Goal: Share content

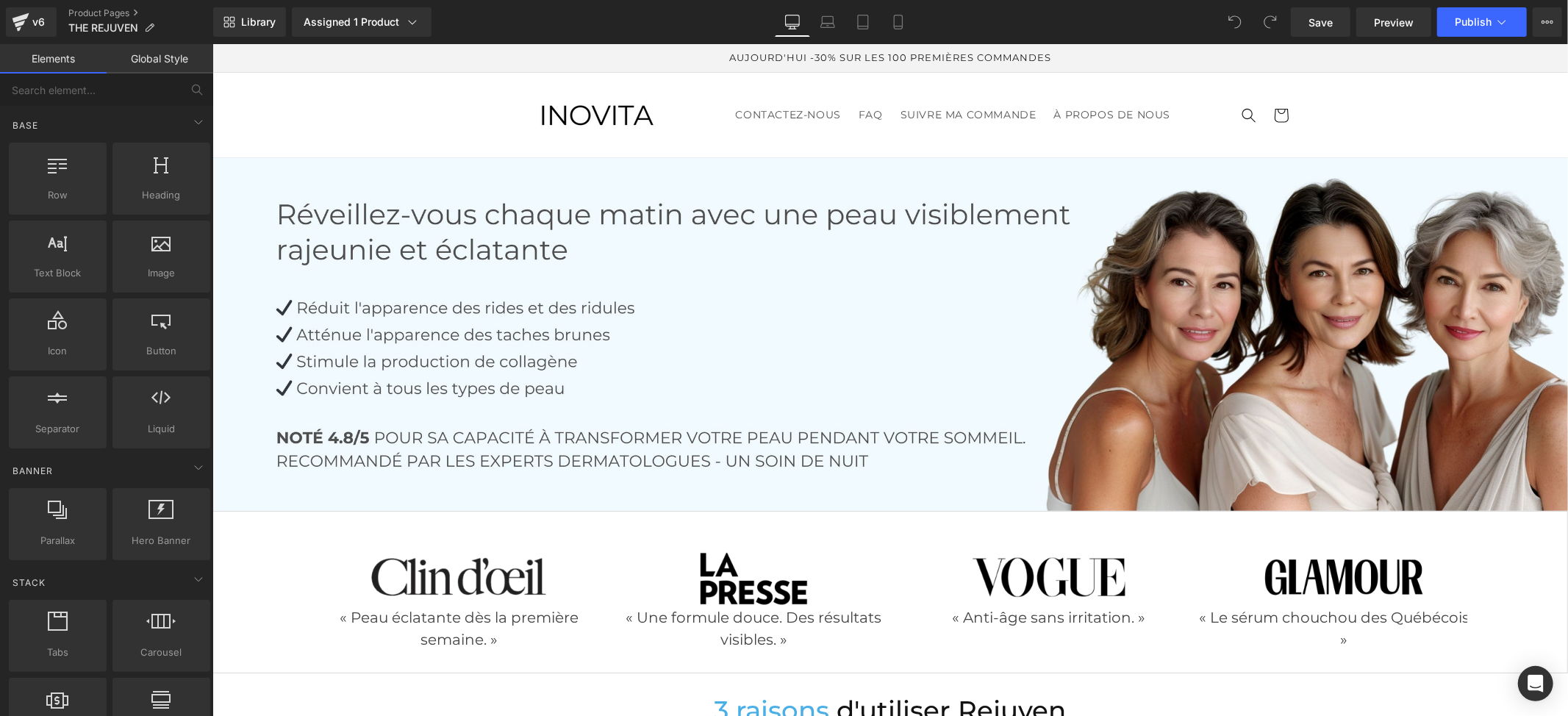
drag, startPoint x: 1566, startPoint y: 168, endPoint x: 1748, endPoint y: 80, distance: 202.2
click at [1542, 24] on button "View Live Page View with current Template Save Template to Library Schedule Pub…" at bounding box center [1547, 22] width 30 height 30
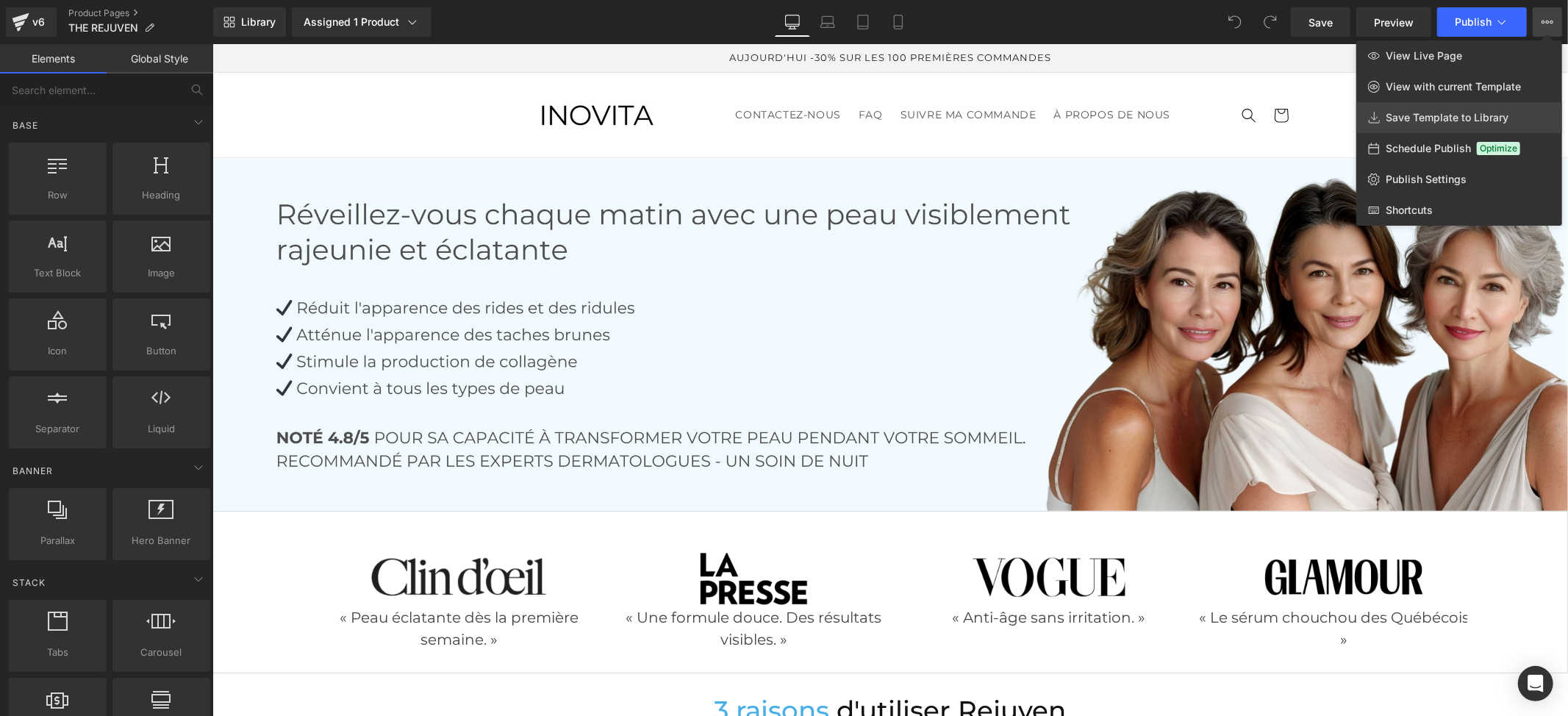
click at [1468, 109] on link "Save Template to Library" at bounding box center [1459, 117] width 206 height 30
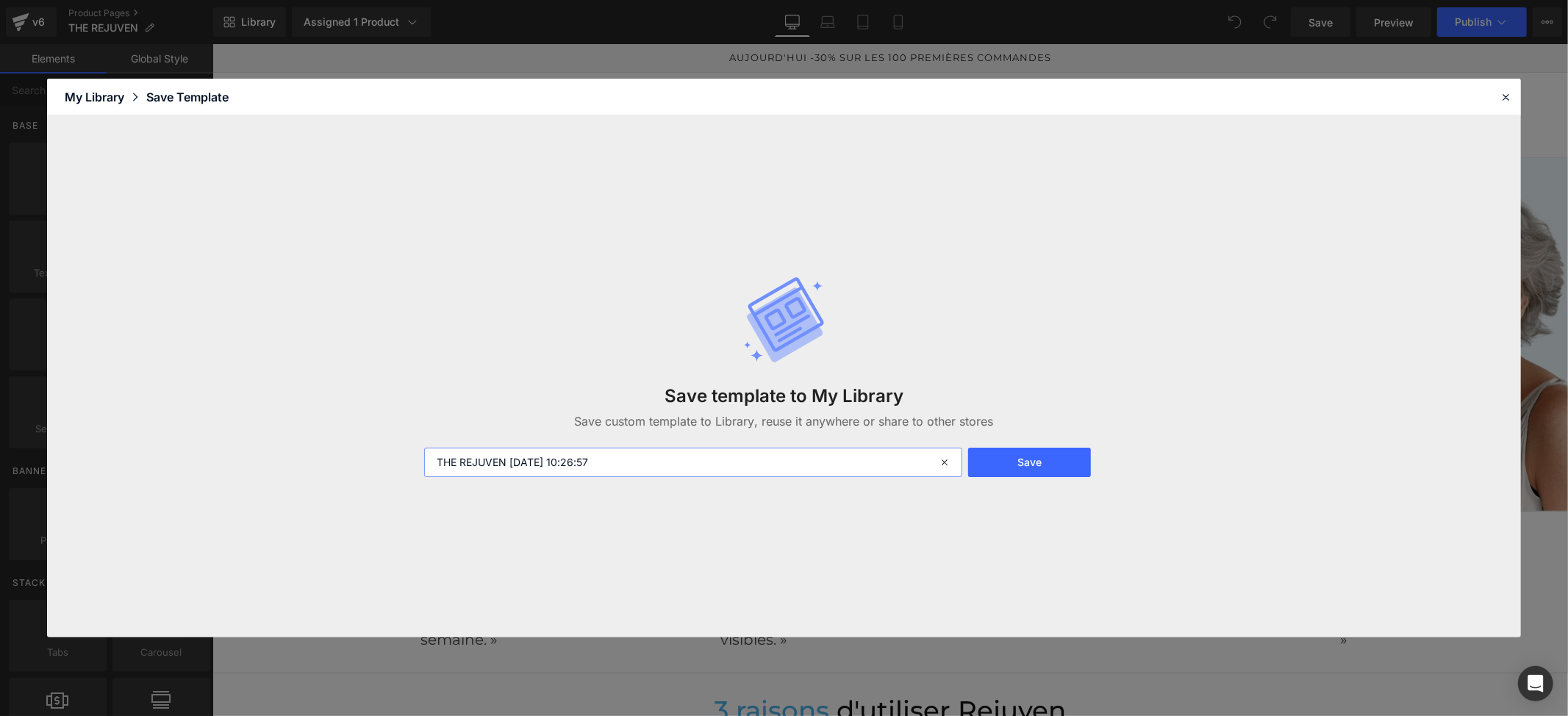
click at [634, 463] on input "THE REJUVEN [DATE] 10:26:57" at bounding box center [693, 463] width 539 height 30
type input "THE REJUVEN"
click at [1054, 463] on button "Save" at bounding box center [1029, 463] width 123 height 30
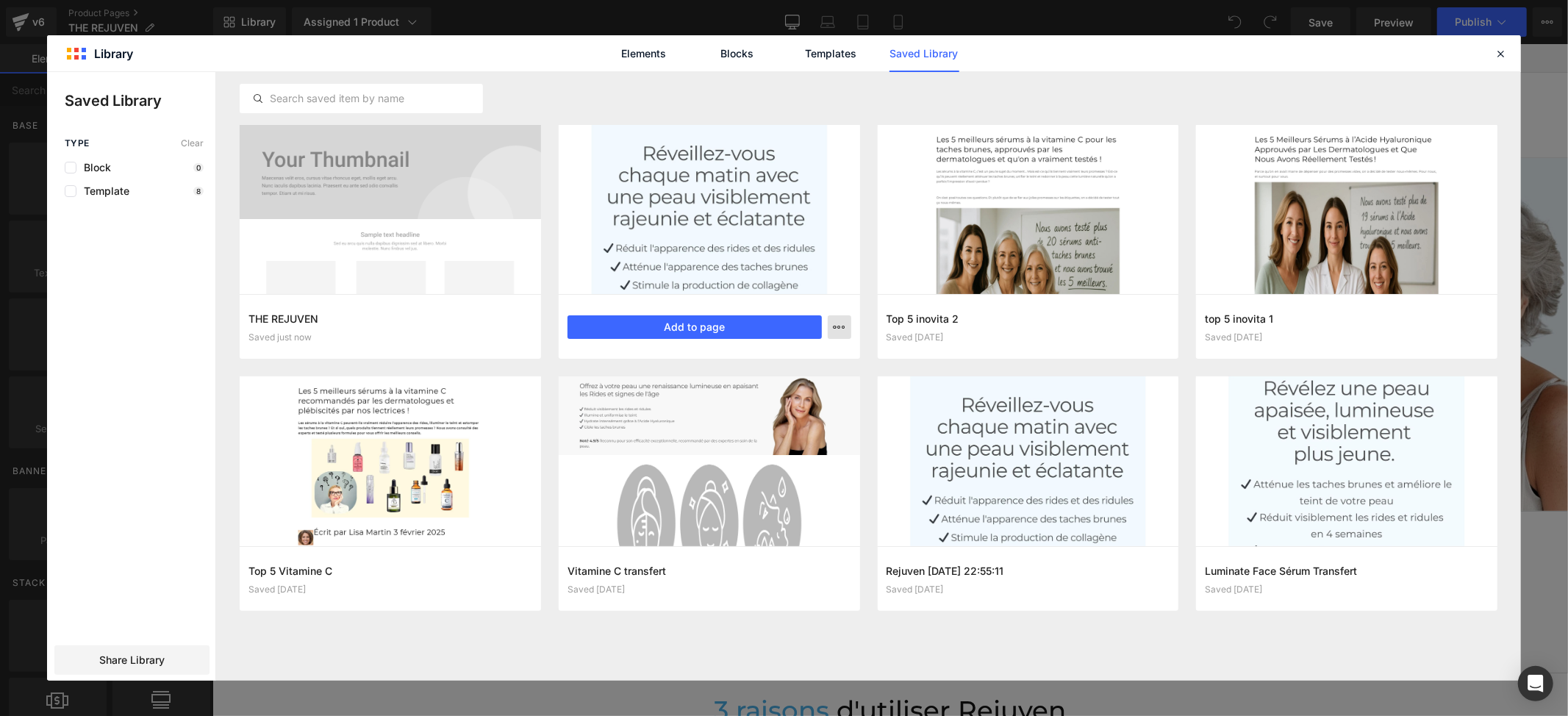
click at [845, 329] on icon "button" at bounding box center [839, 327] width 12 height 12
click at [833, 321] on div at bounding box center [784, 375] width 1474 height 608
click at [176, 650] on div "Share Library" at bounding box center [132, 660] width 155 height 30
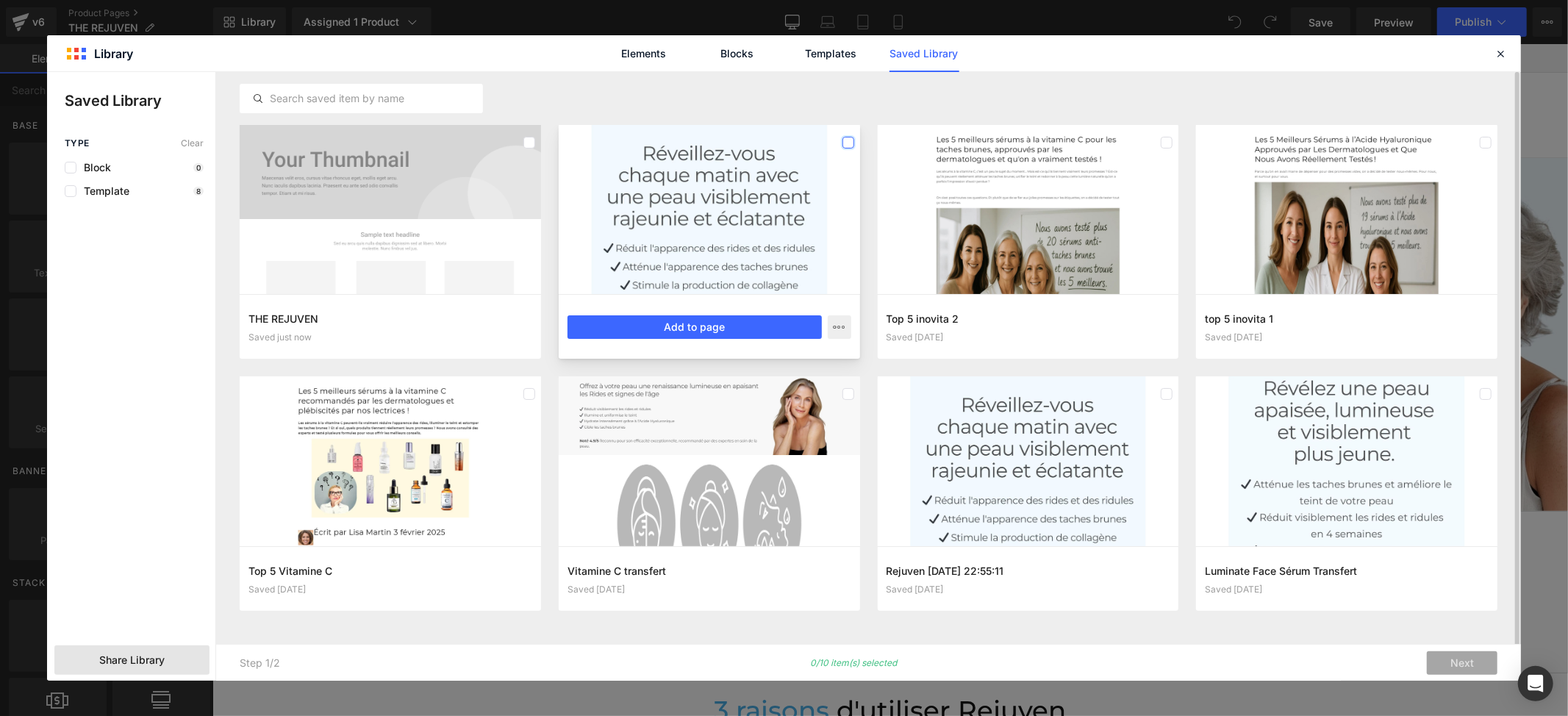
click at [847, 142] on label at bounding box center [848, 142] width 12 height 12
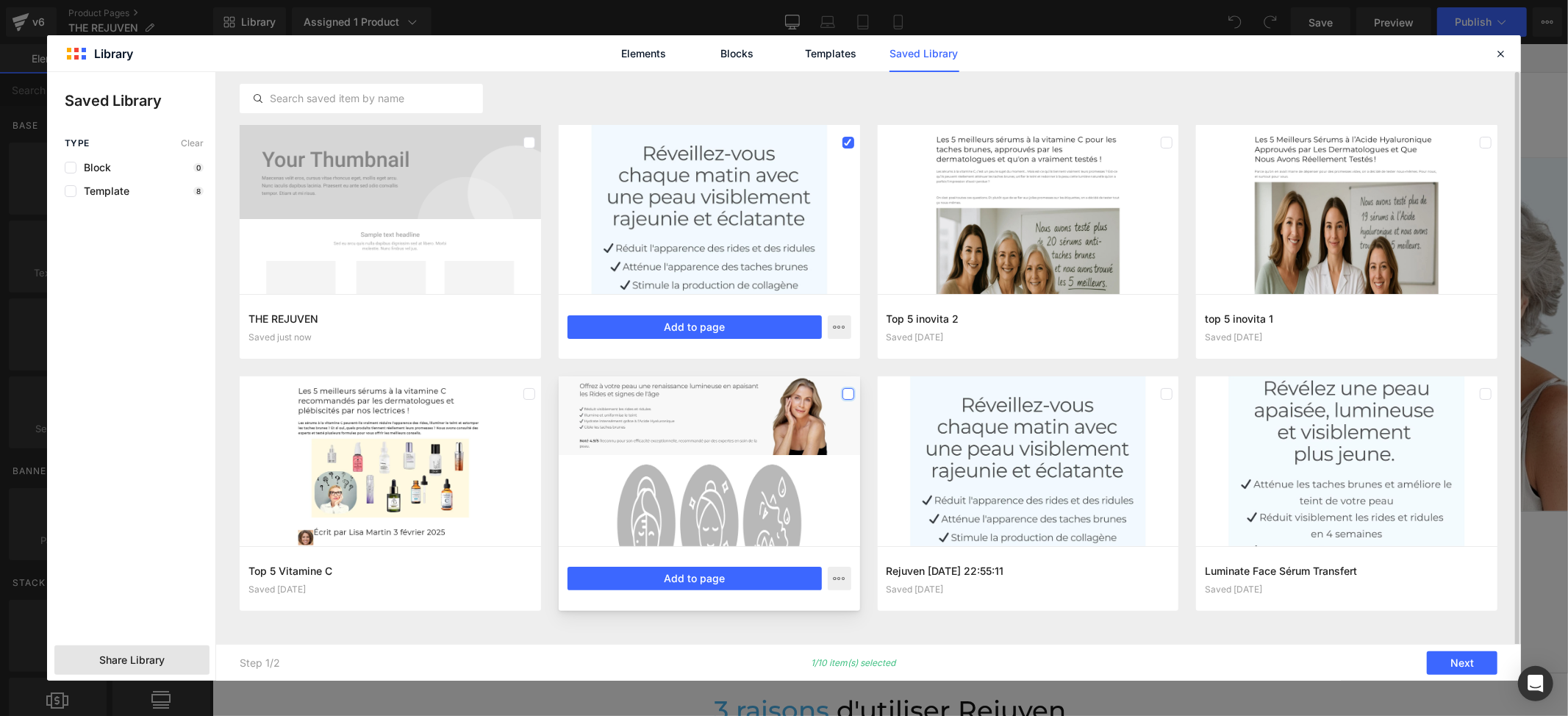
click at [848, 394] on label at bounding box center [848, 393] width 12 height 12
click at [850, 398] on label at bounding box center [848, 393] width 12 height 12
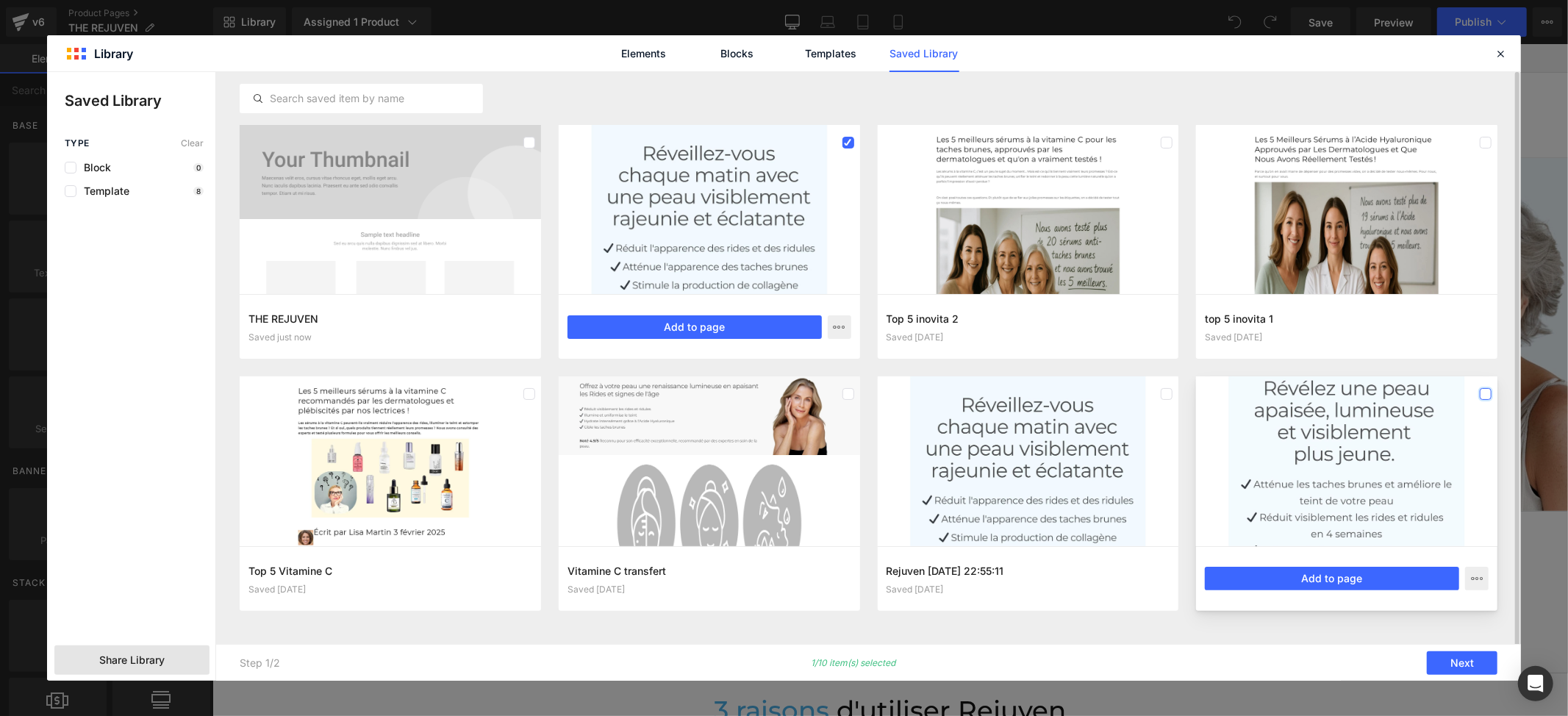
click at [1481, 397] on label at bounding box center [1486, 393] width 12 height 12
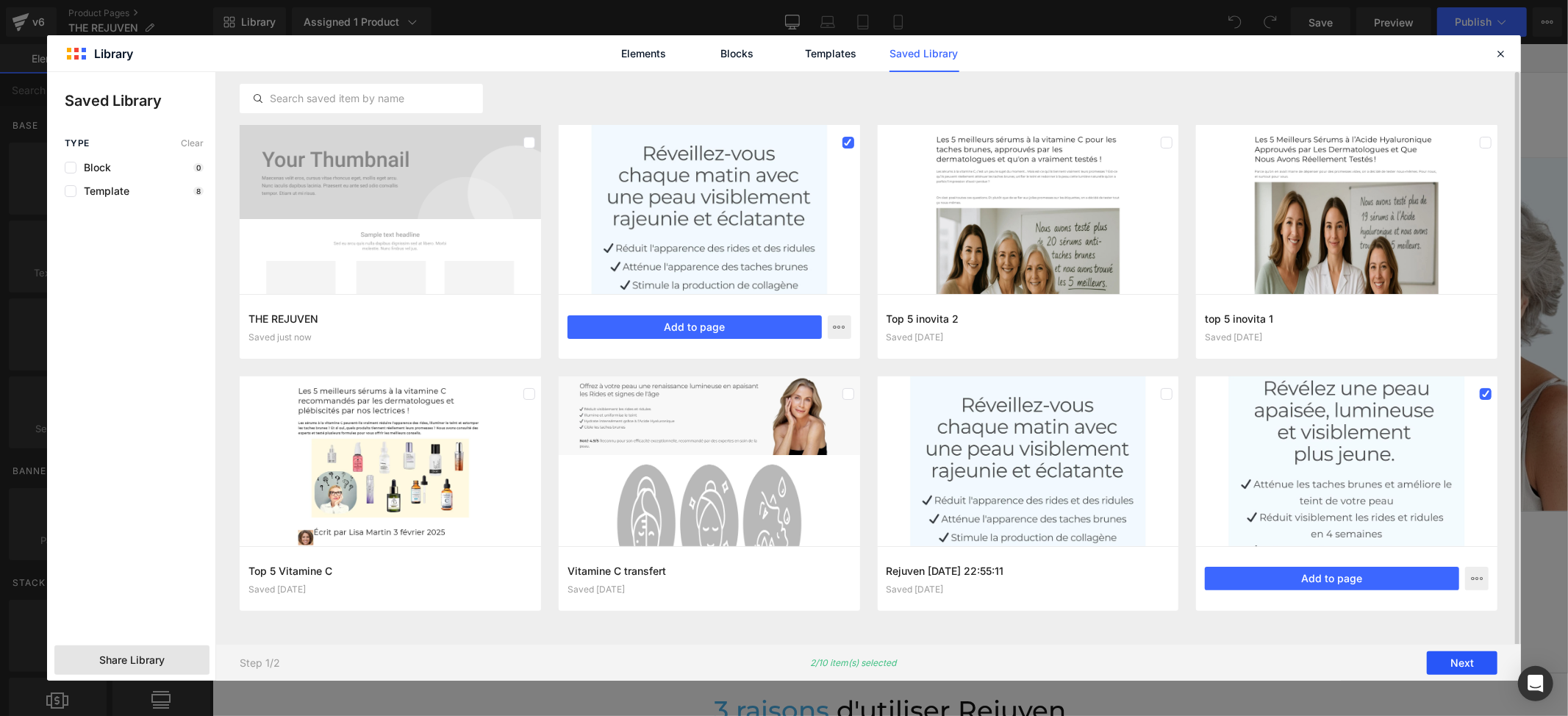
click at [1463, 662] on button "Next" at bounding box center [1463, 663] width 71 height 24
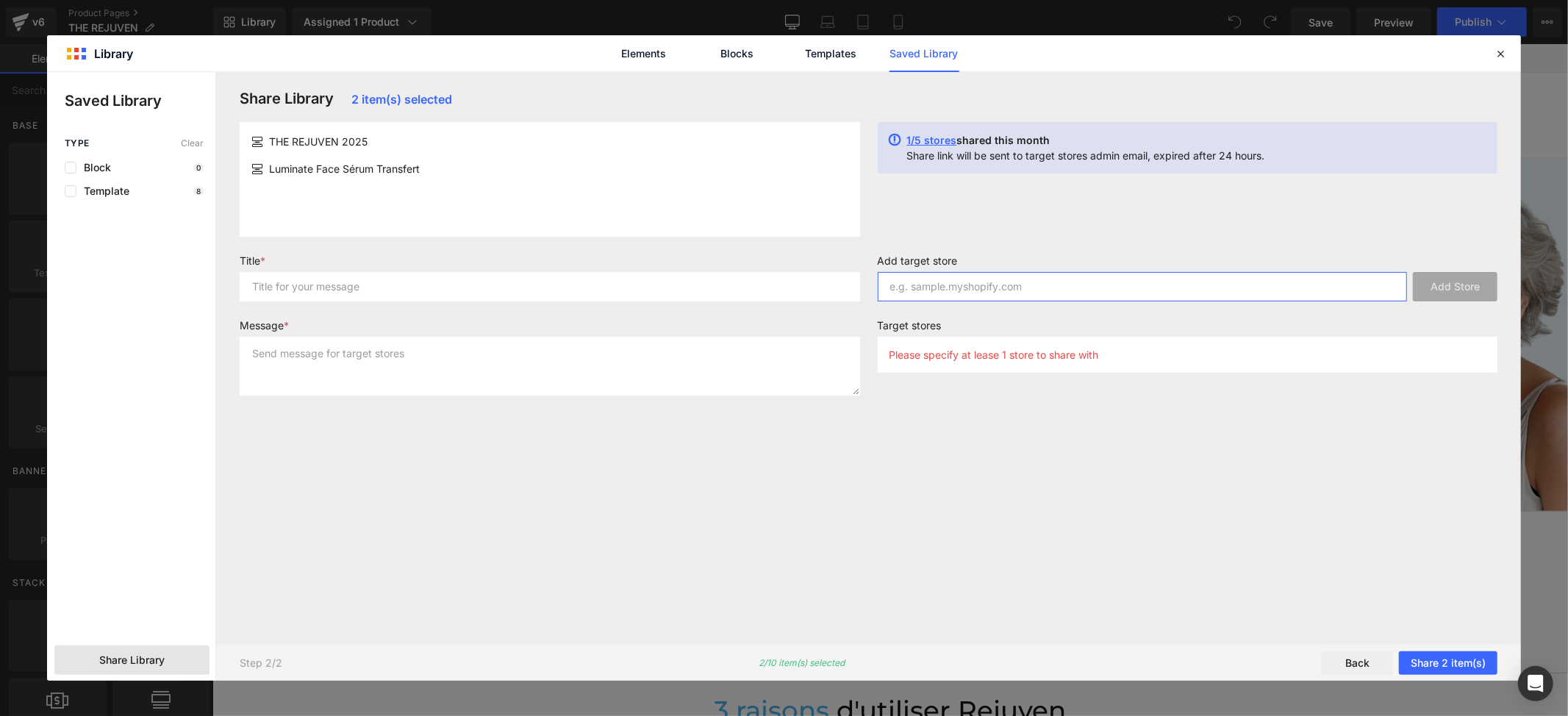
click at [1021, 291] on input "text" at bounding box center [1143, 286] width 530 height 30
paste input "xcjisk-41"
type input "xcjisk-41"
click at [1449, 282] on button "Add Store" at bounding box center [1455, 286] width 85 height 30
click at [341, 294] on input "text" at bounding box center [550, 286] width 621 height 30
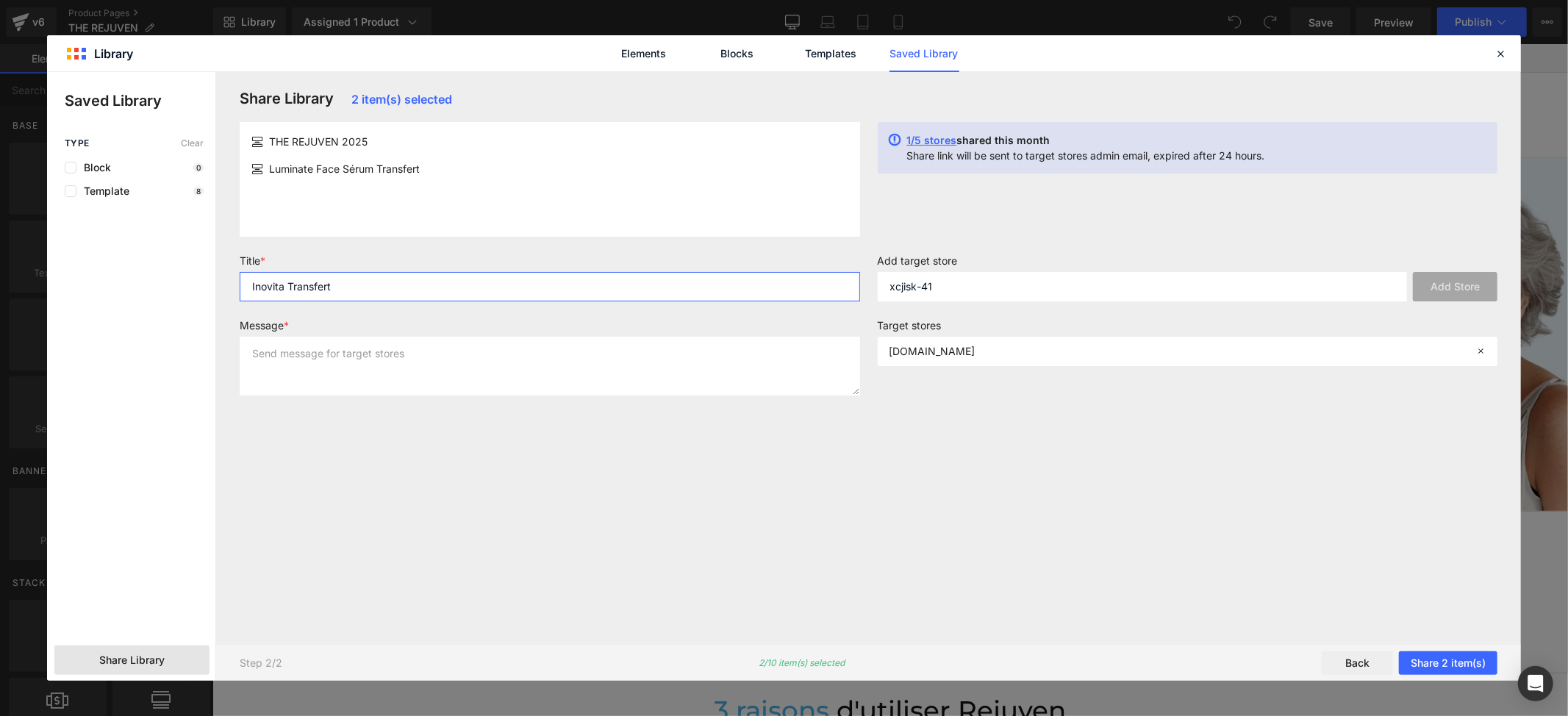
drag, startPoint x: 348, startPoint y: 283, endPoint x: 249, endPoint y: 280, distance: 99.0
click at [249, 280] on input "Inovita Transfert" at bounding box center [550, 286] width 621 height 30
type input "Inovita Transfert"
click at [294, 360] on textarea at bounding box center [550, 365] width 621 height 58
paste textarea "Inovita Transfert"
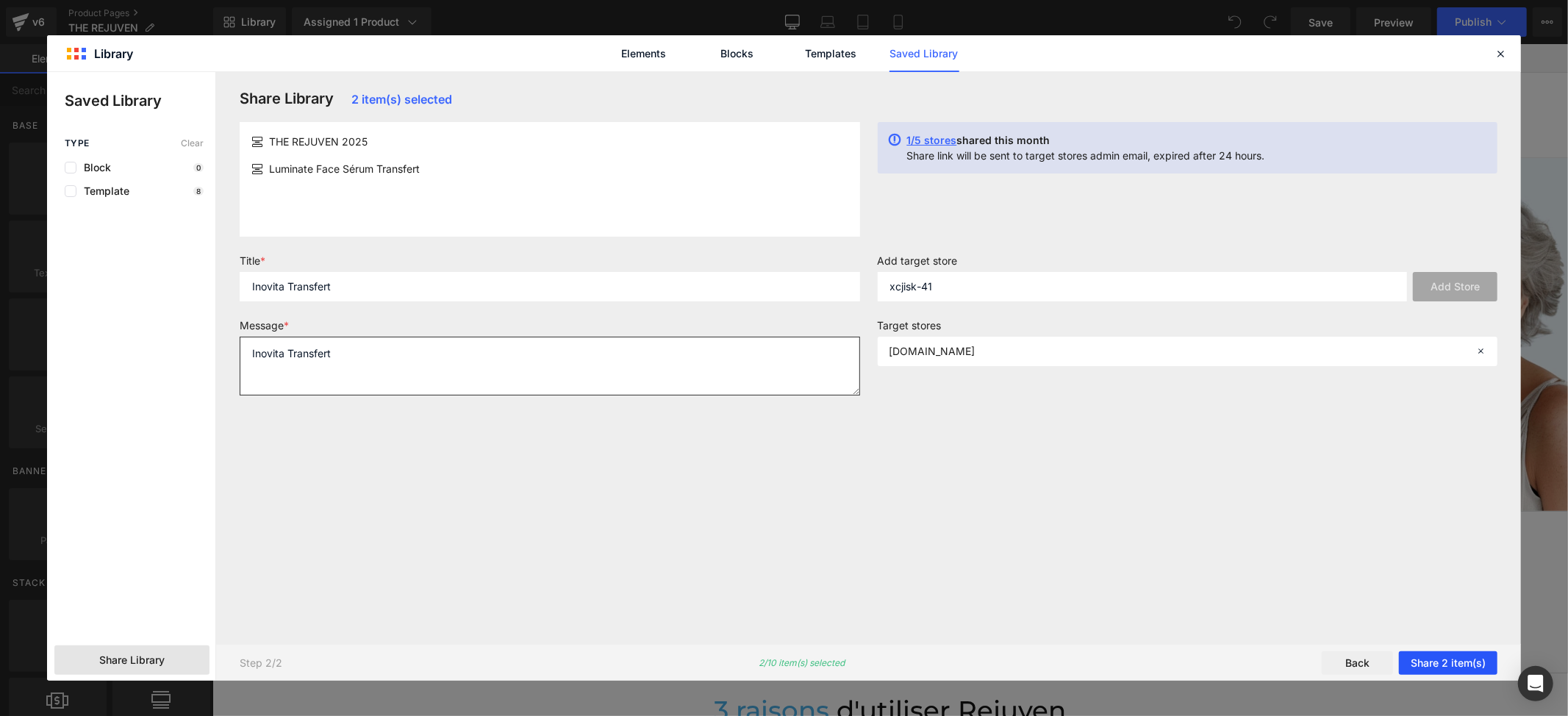
type textarea "Inovita Transfert"
click at [1441, 662] on button "Share 2 item(s)" at bounding box center [1449, 663] width 99 height 24
